Goal: Task Accomplishment & Management: Complete application form

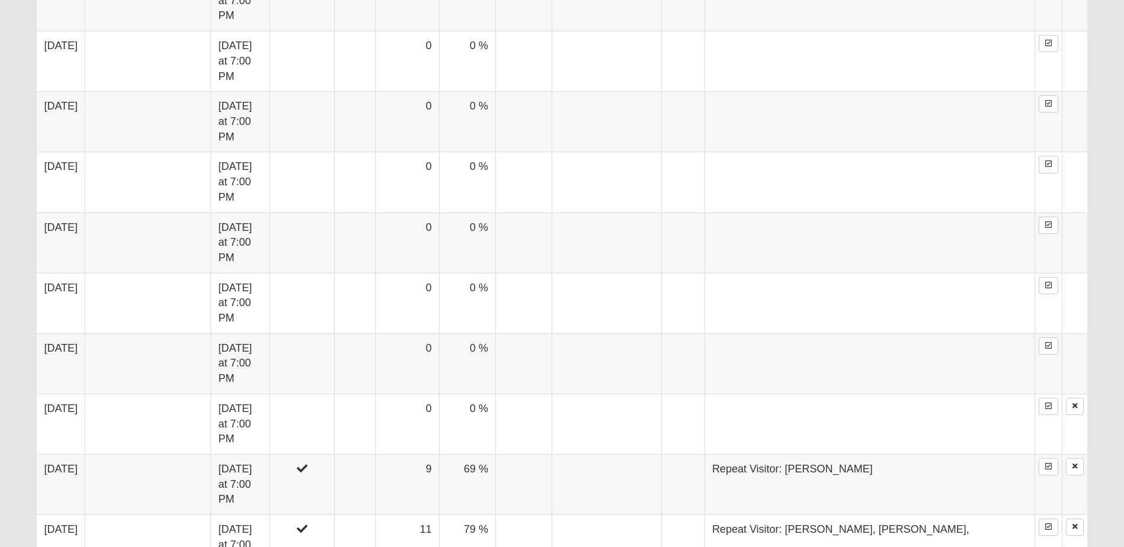
scroll to position [1066, 0]
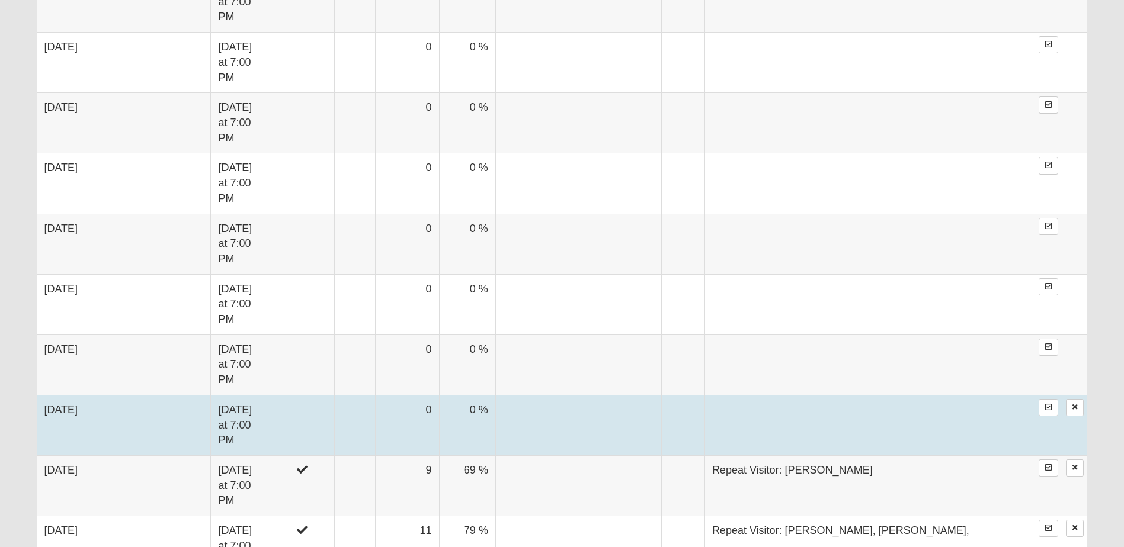
click at [83, 395] on td "[DATE]" at bounding box center [61, 425] width 48 height 60
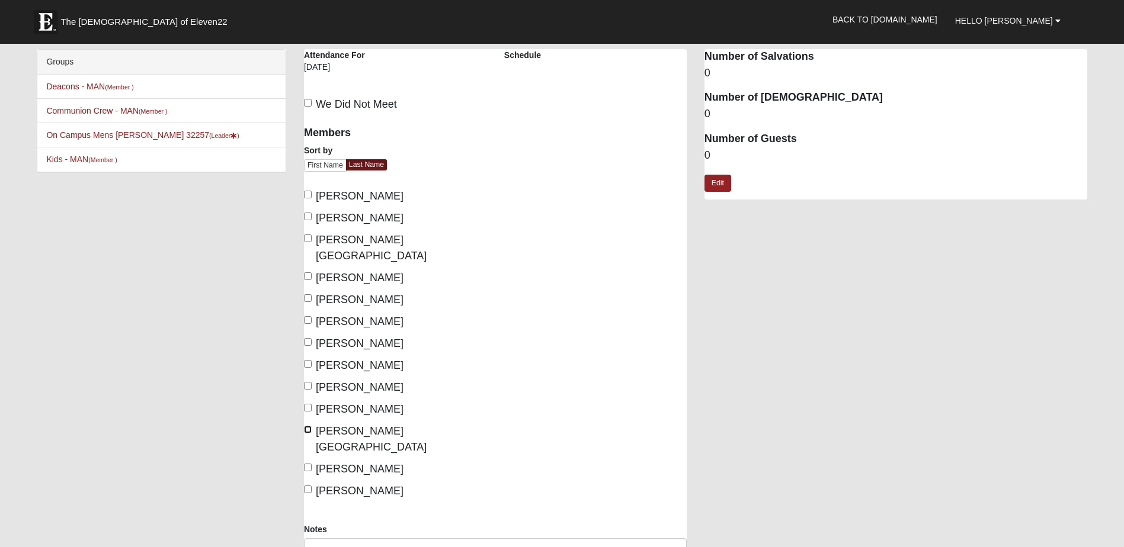
click at [307, 426] on input "[PERSON_NAME][GEOGRAPHIC_DATA]" at bounding box center [308, 430] width 8 height 8
checkbox input "true"
click at [306, 294] on input "[PERSON_NAME]" at bounding box center [308, 298] width 8 height 8
checkbox input "true"
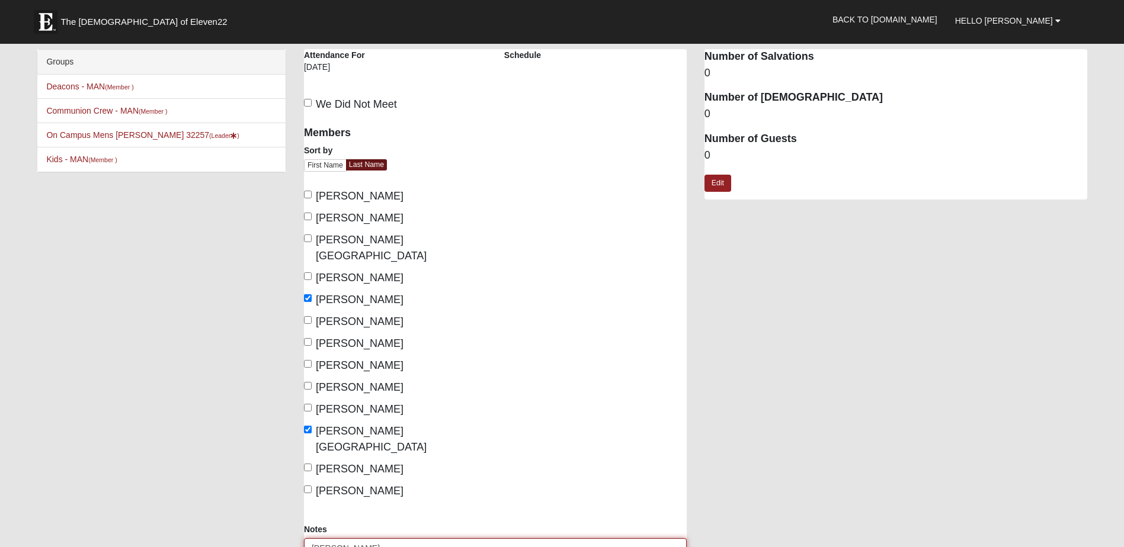
drag, startPoint x: 312, startPoint y: 516, endPoint x: 304, endPoint y: 512, distance: 9.6
type textarea "Repeat Visitor: [PERSON_NAME],"
click at [305, 238] on input "[PERSON_NAME][GEOGRAPHIC_DATA]" at bounding box center [308, 239] width 8 height 8
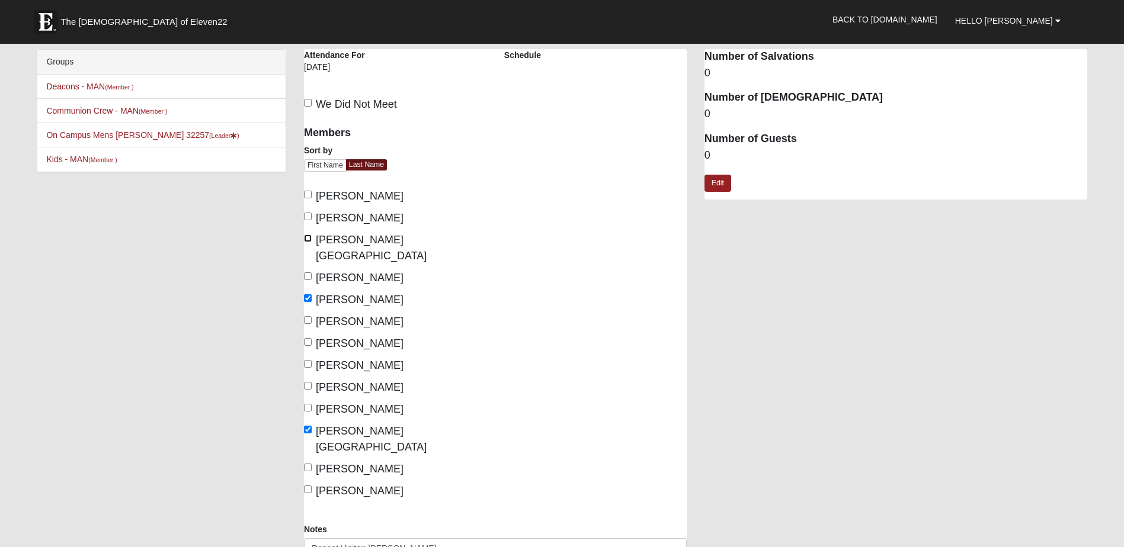
checkbox input "true"
click at [307, 195] on input "[PERSON_NAME]" at bounding box center [308, 195] width 8 height 8
checkbox input "true"
type textarea "Repeat Visitor: [PERSON_NAME], [PERSON_NAME],"
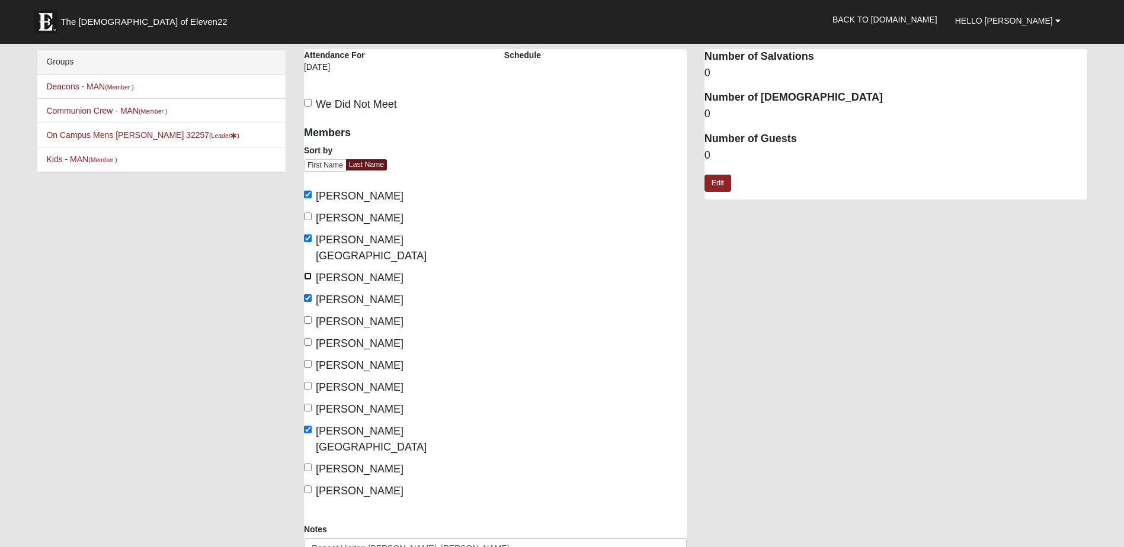
click at [309, 272] on input "[PERSON_NAME]" at bounding box center [308, 276] width 8 height 8
checkbox input "true"
click at [308, 382] on input "[PERSON_NAME]" at bounding box center [308, 386] width 8 height 8
checkbox input "true"
click at [308, 215] on input "[PERSON_NAME]" at bounding box center [308, 217] width 8 height 8
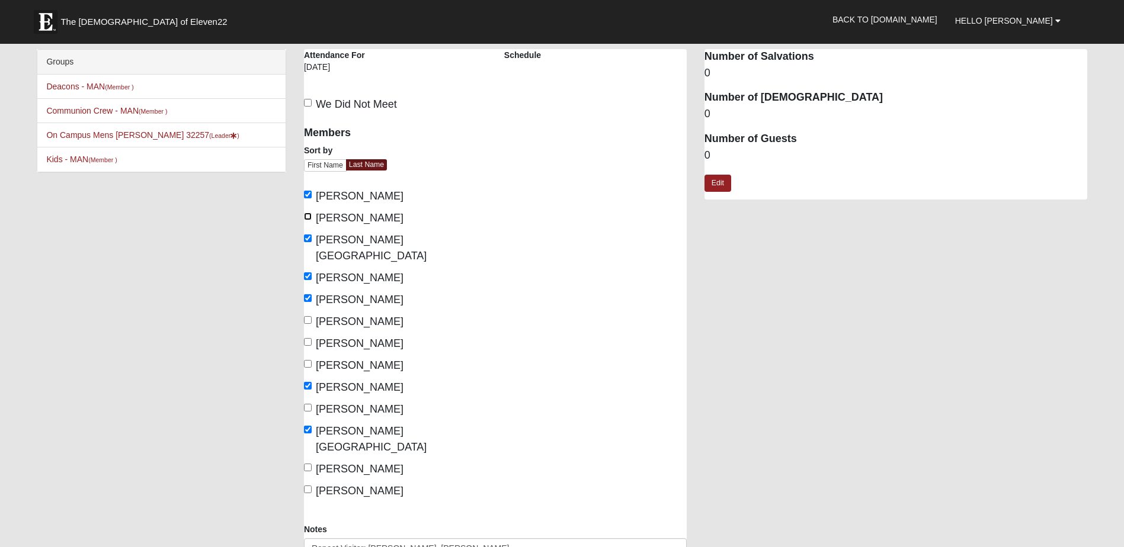
checkbox input "true"
click at [306, 486] on input "[PERSON_NAME]" at bounding box center [308, 490] width 8 height 8
checkbox input "true"
click at [308, 404] on input "[PERSON_NAME]" at bounding box center [308, 408] width 8 height 8
checkbox input "true"
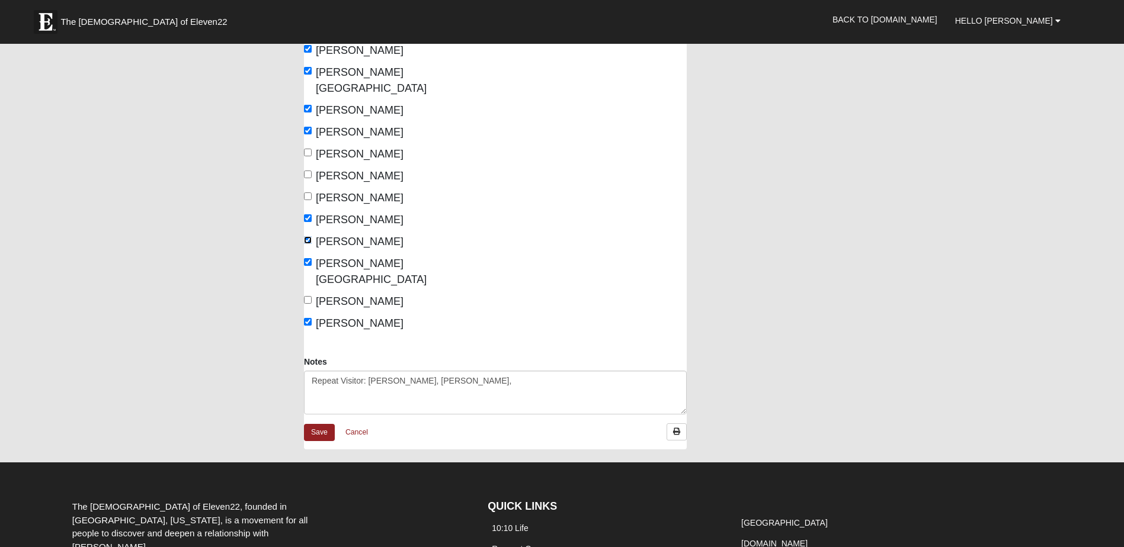
scroll to position [290, 0]
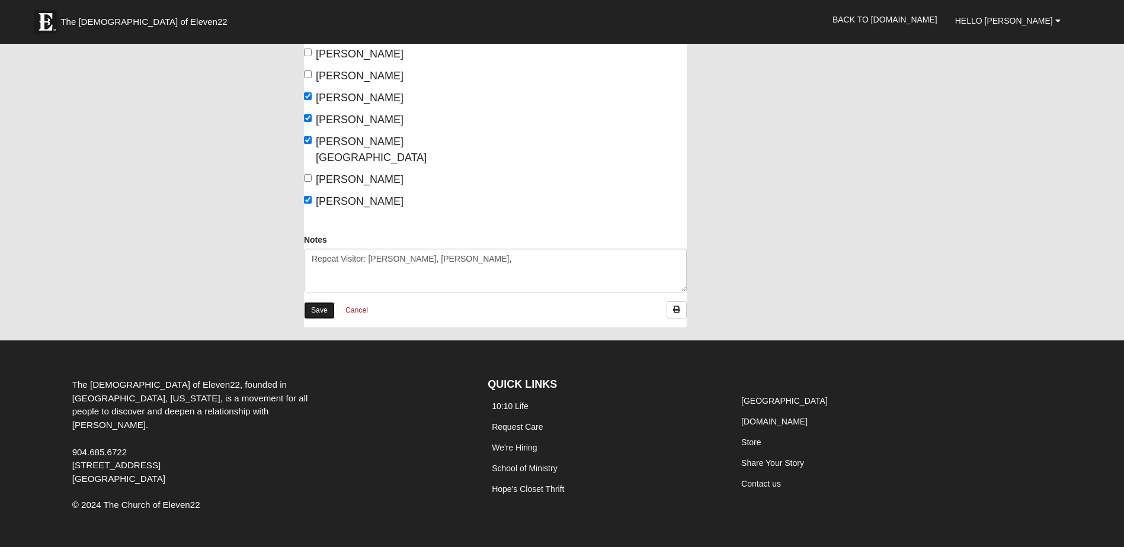
click at [320, 302] on link "Save" at bounding box center [319, 310] width 31 height 17
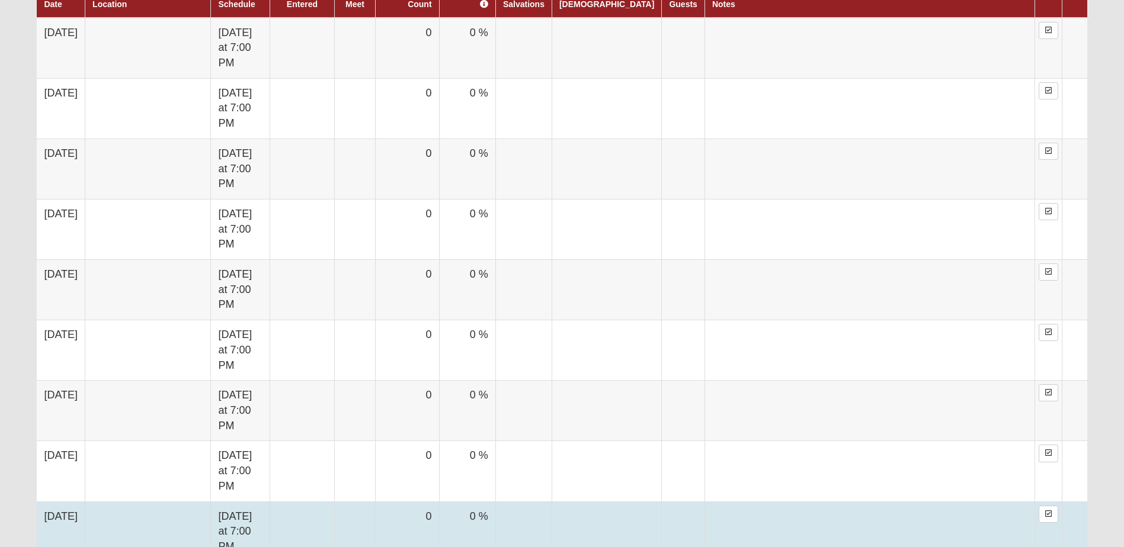
scroll to position [888, 0]
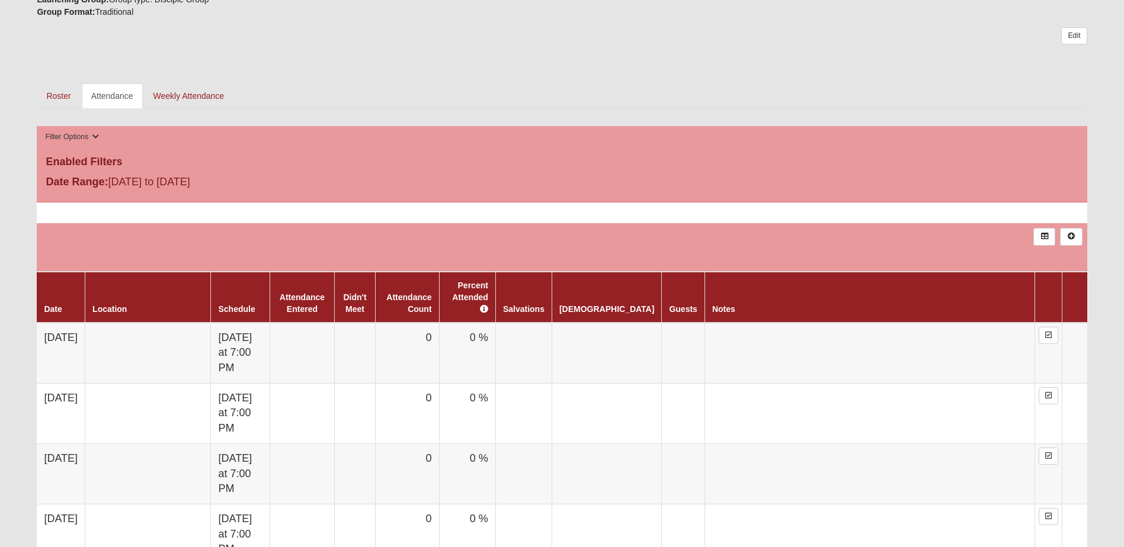
scroll to position [474, 0]
click at [64, 93] on link "Roster" at bounding box center [58, 95] width 43 height 25
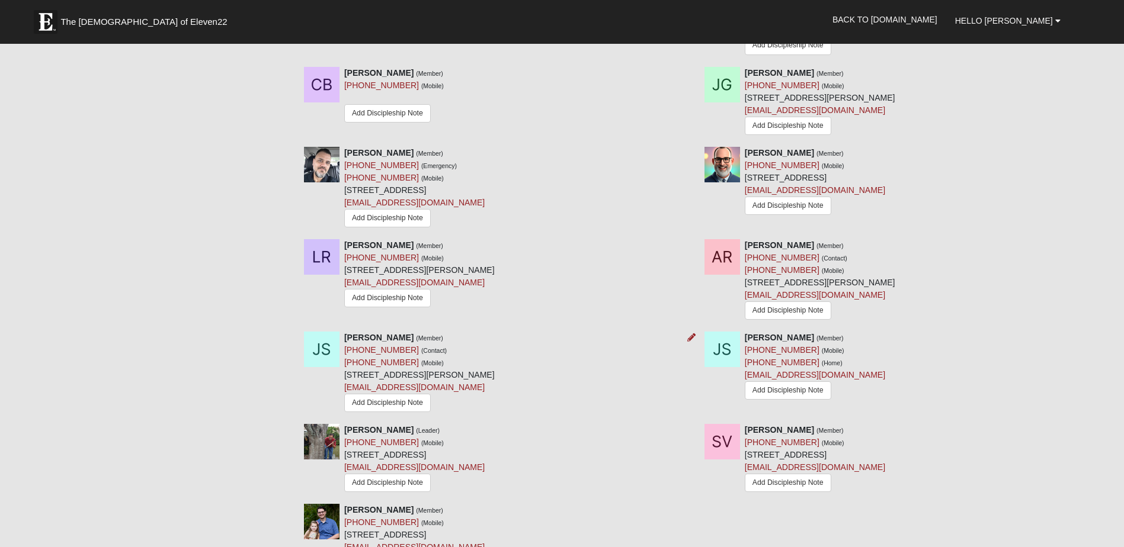
scroll to position [711, 0]
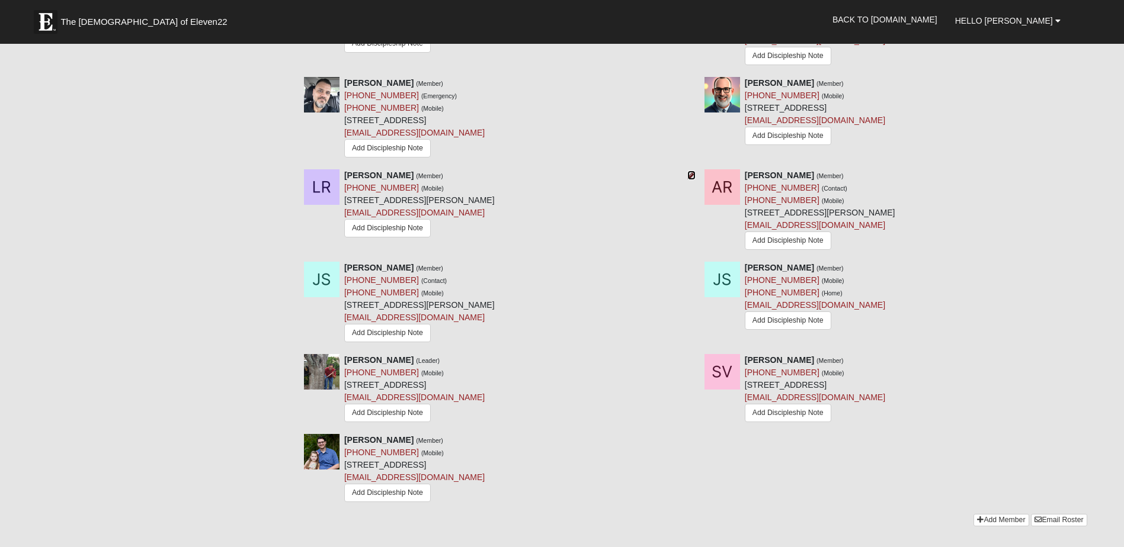
click at [690, 176] on icon at bounding box center [691, 175] width 8 height 8
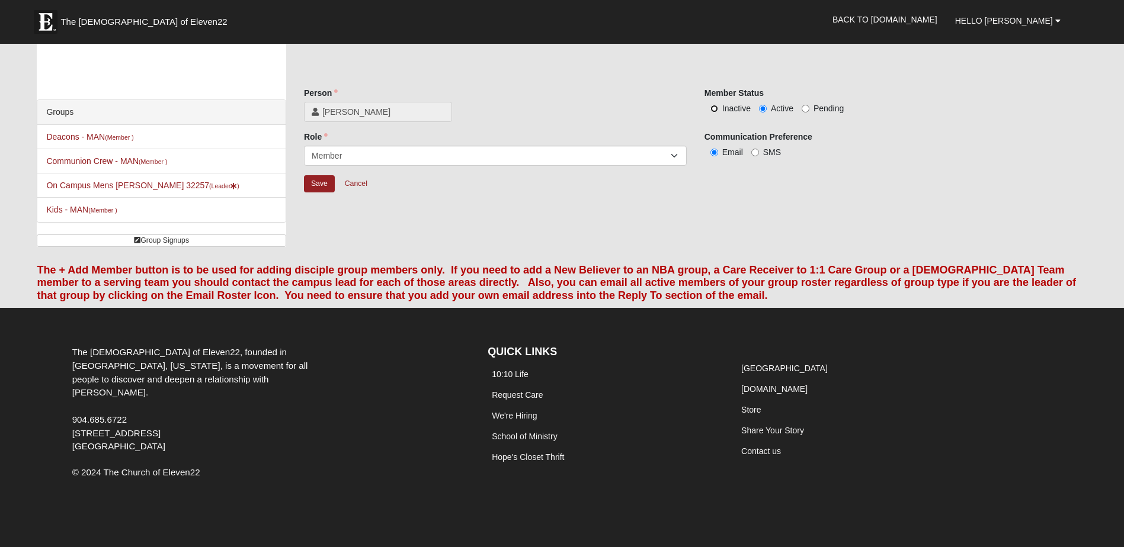
click at [715, 107] on input "Inactive" at bounding box center [714, 109] width 8 height 8
radio input "true"
click at [314, 185] on input "Save" at bounding box center [319, 183] width 31 height 17
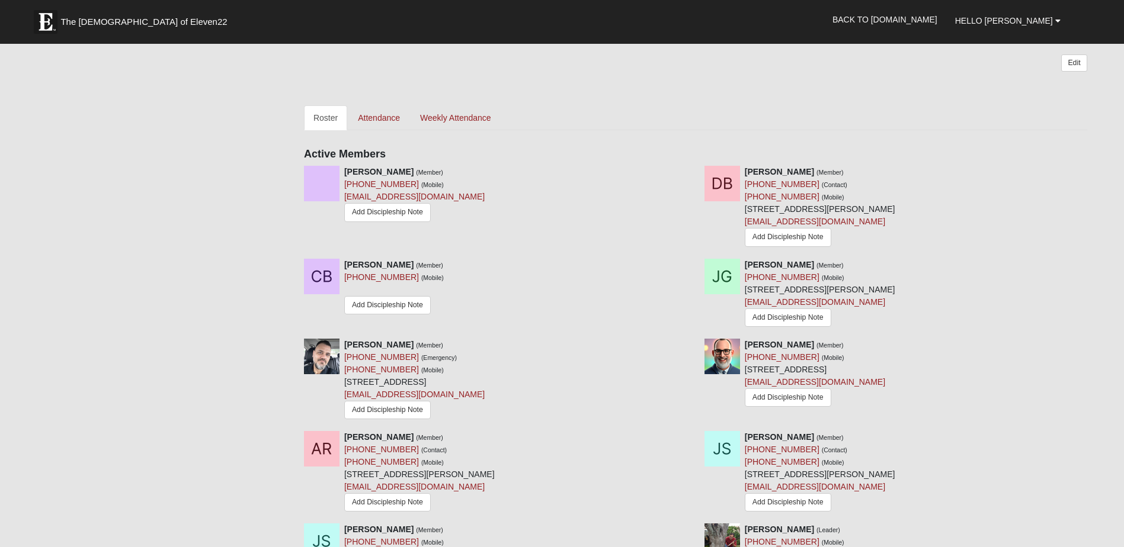
scroll to position [355, 0]
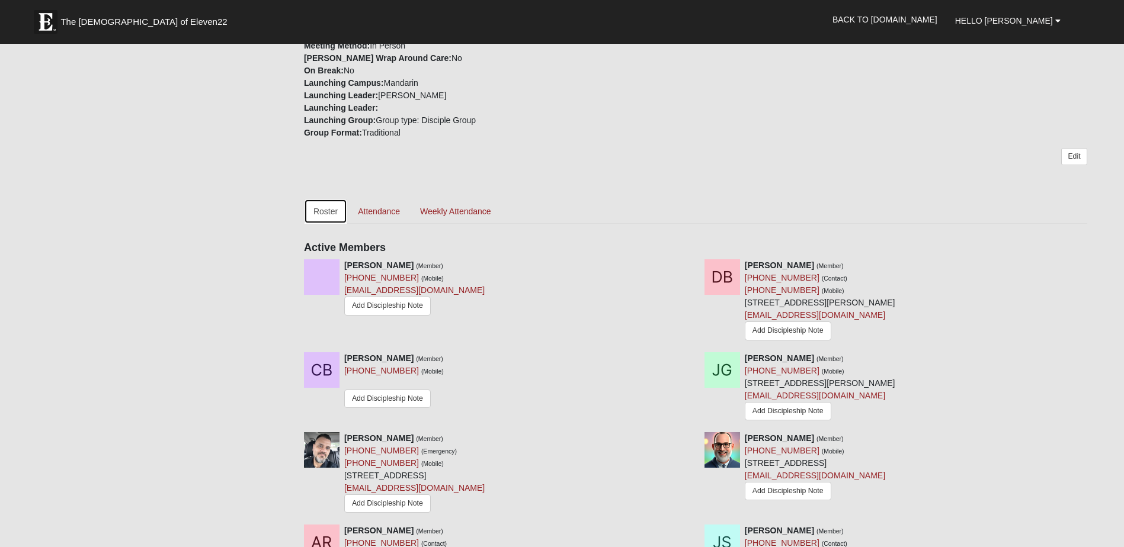
click at [322, 210] on link "Roster" at bounding box center [325, 211] width 43 height 25
